Goal: Task Accomplishment & Management: Use online tool/utility

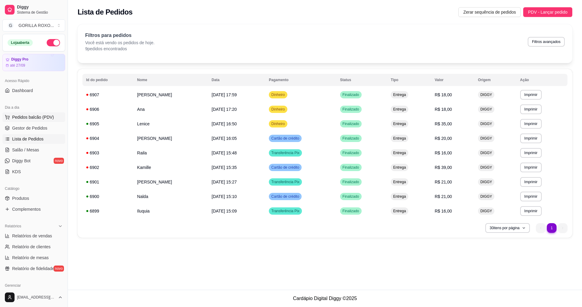
click at [42, 118] on span "Pedidos balcão (PDV)" at bounding box center [33, 117] width 42 height 6
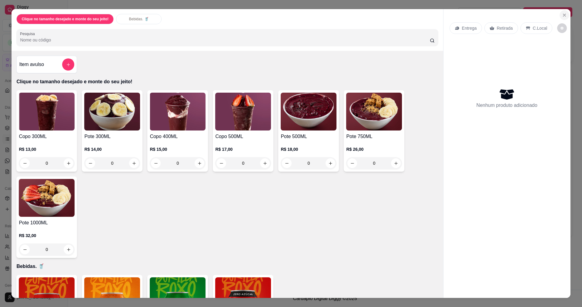
click at [565, 14] on button "Close" at bounding box center [564, 15] width 10 height 10
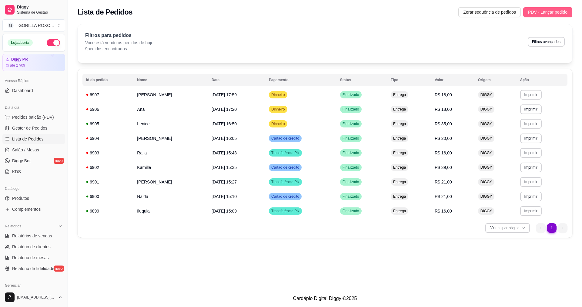
click at [549, 9] on span "PDV - Lançar pedido" at bounding box center [547, 12] width 39 height 7
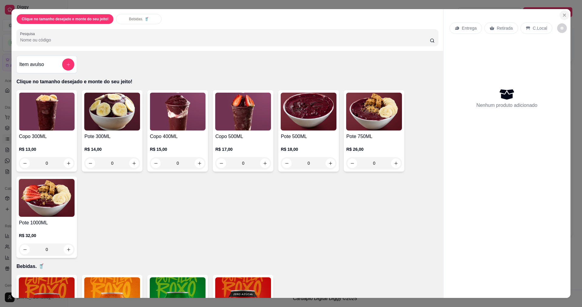
click at [562, 16] on icon "Close" at bounding box center [564, 15] width 5 height 5
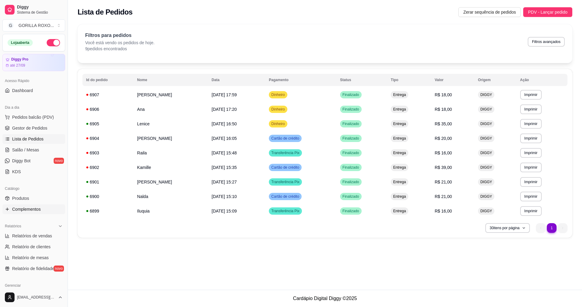
click at [43, 210] on link "Complementos" at bounding box center [33, 209] width 63 height 10
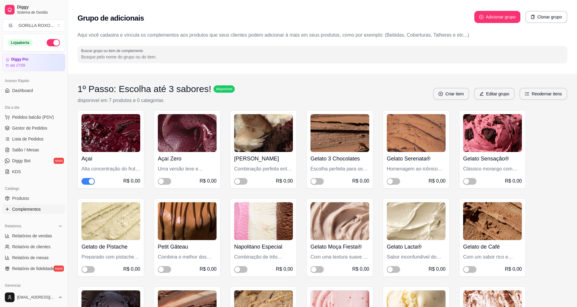
click at [37, 134] on ul "Pedidos balcão (PDV) Gestor de Pedidos Lista de Pedidos Salão / Mesas Diggy Bot…" at bounding box center [33, 144] width 63 height 64
click at [41, 141] on span "Lista de Pedidos" at bounding box center [28, 139] width 32 height 6
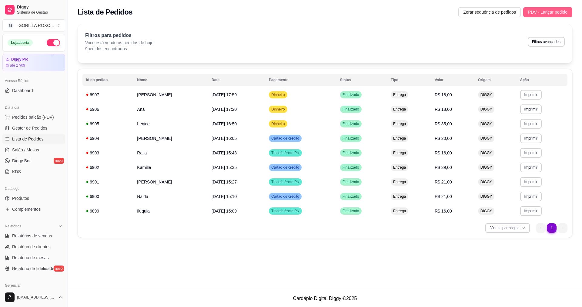
click at [554, 14] on span "PDV - Lançar pedido" at bounding box center [547, 12] width 39 height 7
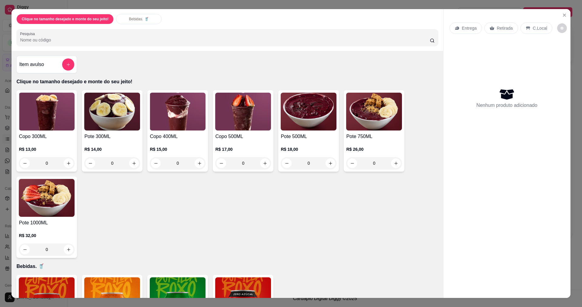
click at [289, 134] on h4 "Pote 500ML" at bounding box center [309, 136] width 56 height 7
click at [563, 15] on icon "Close" at bounding box center [564, 15] width 2 height 2
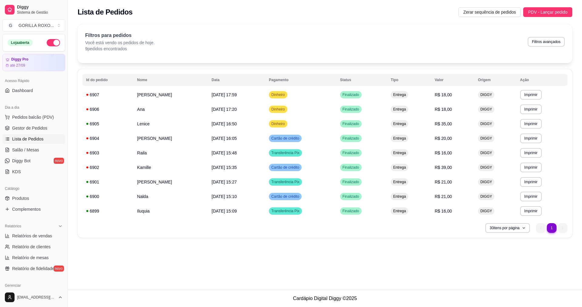
click at [157, 307] on html "Diggy Sistema de Gestão G GORILLA ROXO ... Loja aberta Diggy Pro até 27/09 Aces…" at bounding box center [291, 153] width 582 height 307
